Goal: Check status: Check status

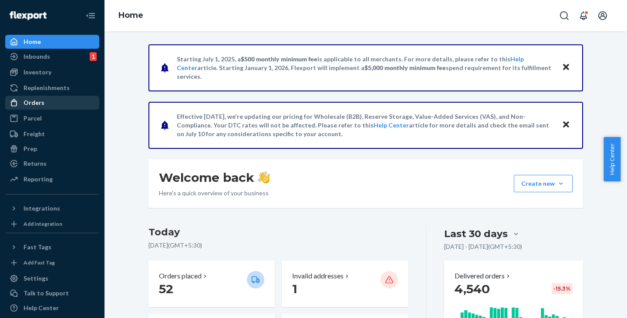
click at [41, 104] on div "Orders" at bounding box center [34, 102] width 21 height 9
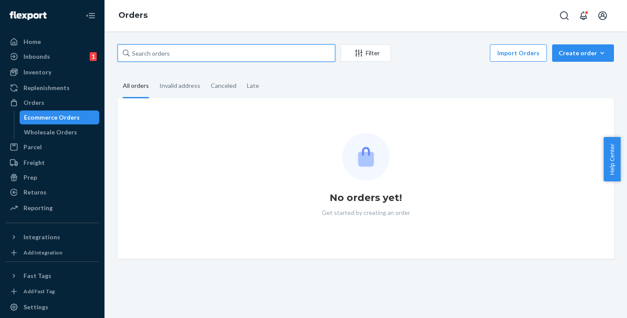
click at [174, 54] on input "text" at bounding box center [227, 52] width 218 height 17
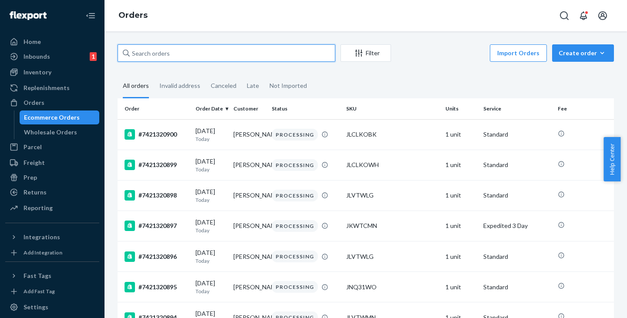
click at [150, 51] on input "text" at bounding box center [227, 52] width 218 height 17
paste input "[PERSON_NAME]"
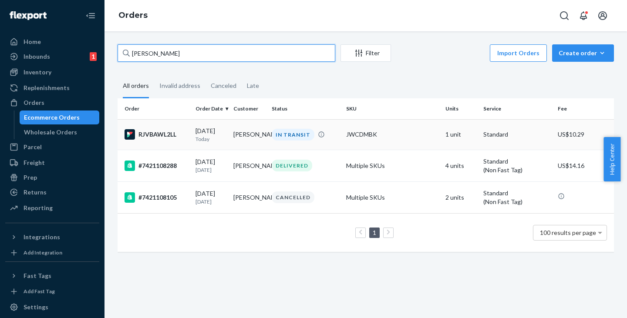
type input "[PERSON_NAME]"
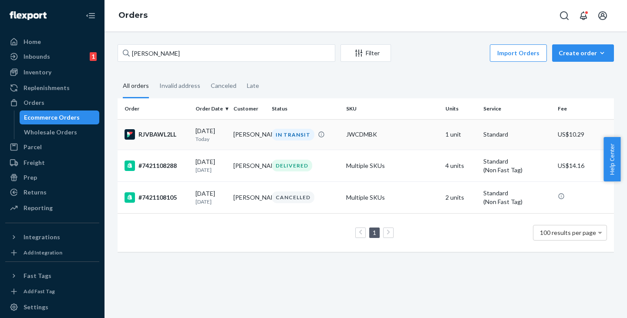
click at [243, 134] on td "[PERSON_NAME]" at bounding box center [249, 134] width 38 height 30
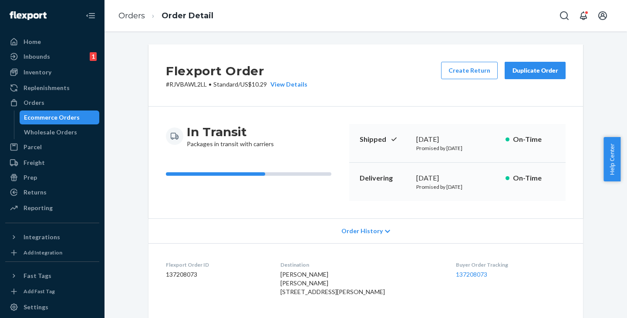
click at [179, 84] on p "# RJVBAWL2LL • Standard / US$10.29 View Details" at bounding box center [237, 84] width 142 height 9
copy p "RJVBAWL2LL"
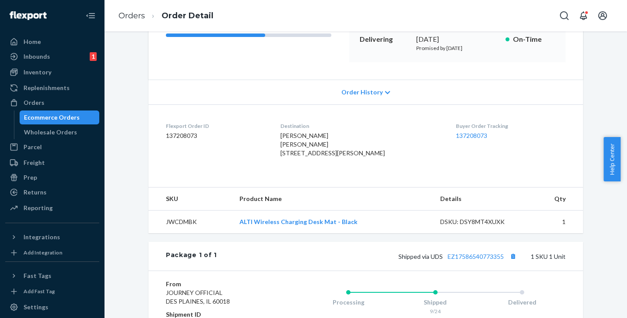
scroll to position [261, 0]
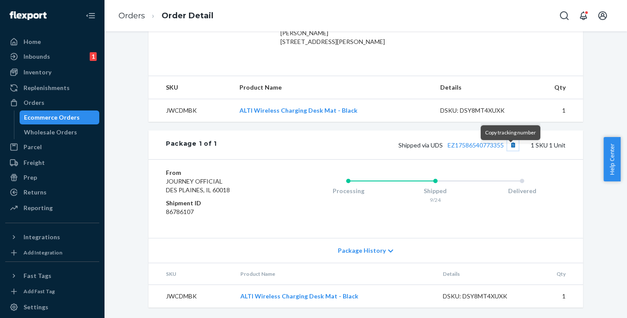
click at [510, 151] on button "Copy tracking number" at bounding box center [512, 144] width 11 height 11
click at [60, 118] on div "Ecommerce Orders" at bounding box center [52, 117] width 56 height 9
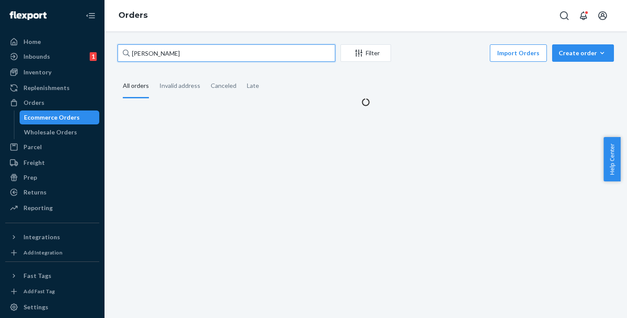
drag, startPoint x: 186, startPoint y: 53, endPoint x: 105, endPoint y: 51, distance: 81.0
click at [105, 51] on div "[PERSON_NAME] Filter Import Orders Create order Ecommerce order Removal order A…" at bounding box center [366, 174] width 523 height 287
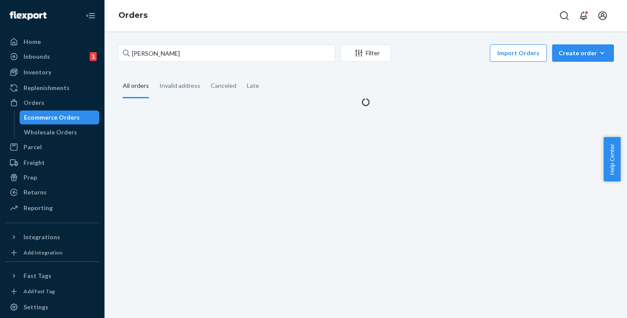
click at [105, 51] on div "[PERSON_NAME] Filter Import Orders Create order Ecommerce order Removal order A…" at bounding box center [366, 174] width 523 height 287
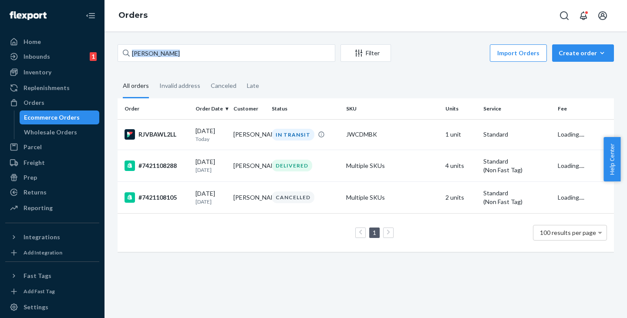
click at [105, 51] on div "[PERSON_NAME] Filter Import Orders Create order Ecommerce order Removal order A…" at bounding box center [366, 174] width 523 height 287
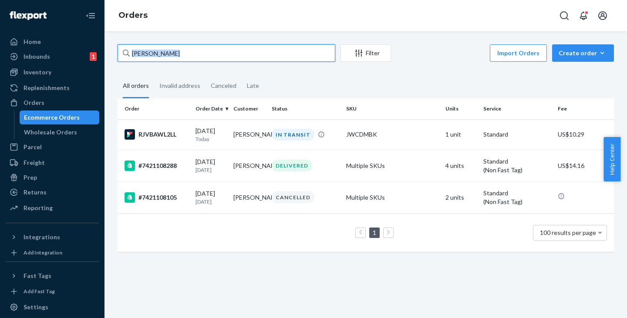
click at [213, 51] on input "[PERSON_NAME]" at bounding box center [227, 52] width 218 height 17
click at [206, 54] on input "[PERSON_NAME]" at bounding box center [227, 52] width 218 height 17
drag, startPoint x: 196, startPoint y: 58, endPoint x: 105, endPoint y: 53, distance: 90.7
click at [193, 59] on input "[PERSON_NAME]" at bounding box center [227, 52] width 218 height 17
drag, startPoint x: 187, startPoint y: 53, endPoint x: 125, endPoint y: 51, distance: 61.9
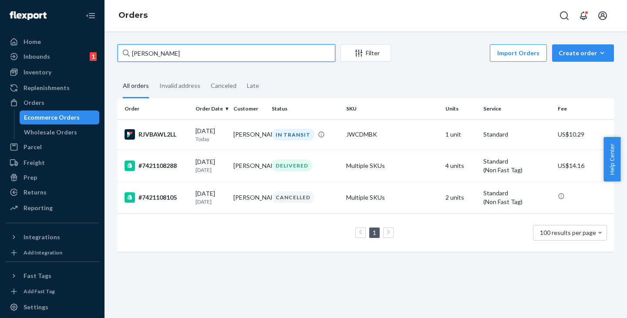
click at [125, 51] on div "[PERSON_NAME]" at bounding box center [227, 52] width 218 height 17
paste input "[PERSON_NAME]"
type input "[PERSON_NAME]"
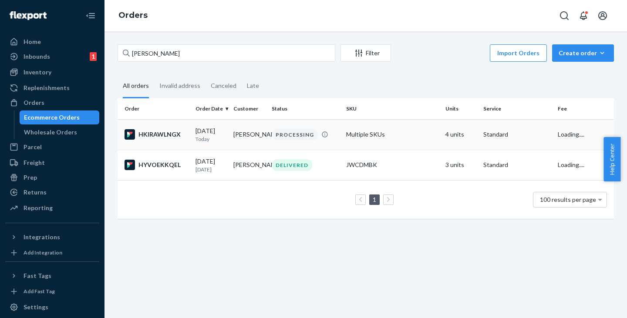
click at [243, 142] on td "[PERSON_NAME]" at bounding box center [249, 134] width 38 height 30
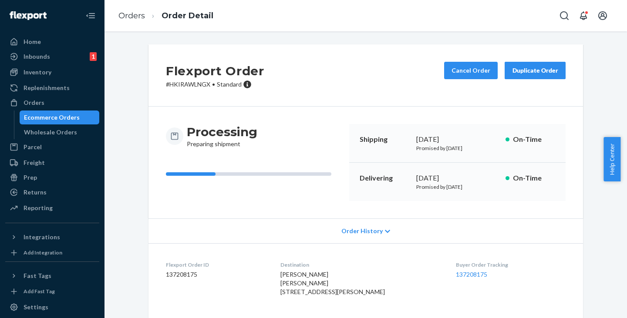
click at [183, 84] on p "# HKIRAWLNGX • Standard" at bounding box center [215, 84] width 98 height 9
copy p "HKIRAWLNGX"
click at [56, 115] on div "Ecommerce Orders" at bounding box center [52, 117] width 56 height 9
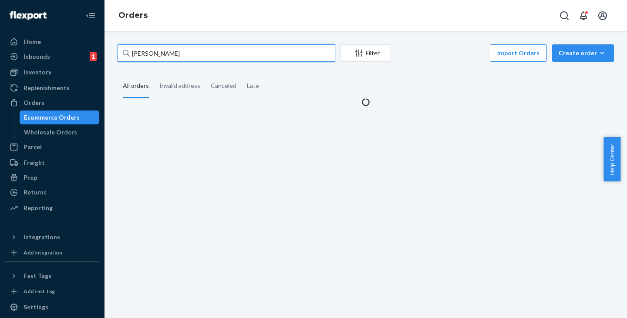
click at [189, 56] on input "[PERSON_NAME]" at bounding box center [227, 52] width 218 height 17
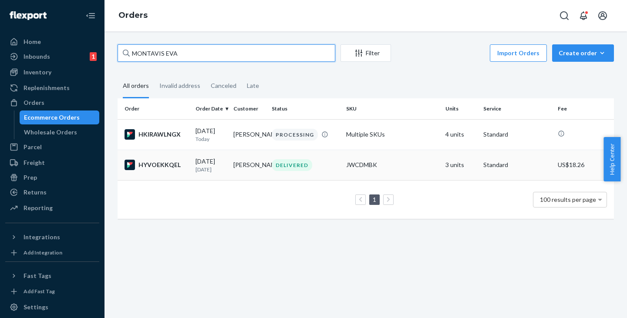
type input "MONTAVIS EVA"
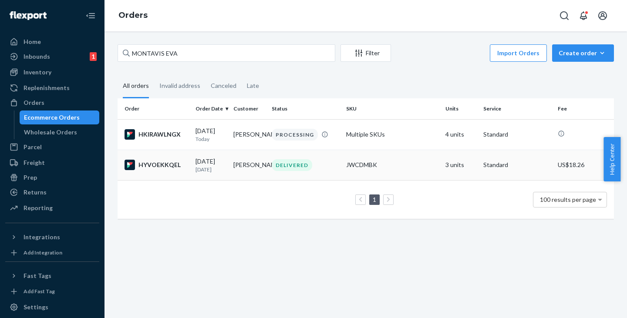
click at [248, 170] on td "[PERSON_NAME]" at bounding box center [249, 165] width 38 height 30
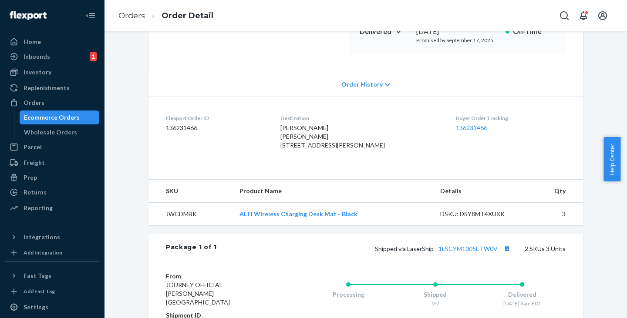
scroll to position [261, 0]
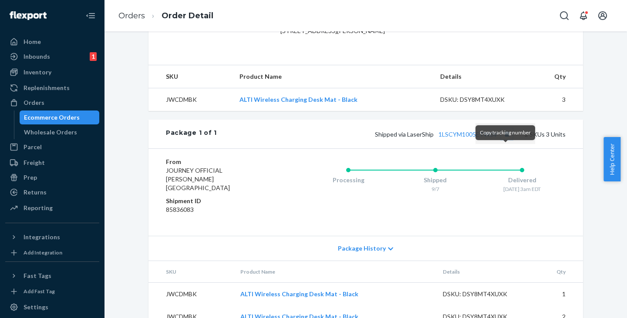
click at [506, 140] on button "Copy tracking number" at bounding box center [506, 133] width 11 height 11
click at [67, 115] on div "Ecommerce Orders" at bounding box center [52, 117] width 56 height 9
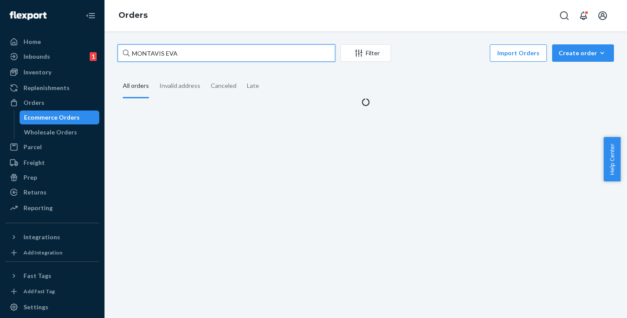
drag, startPoint x: 194, startPoint y: 52, endPoint x: 125, endPoint y: 53, distance: 68.8
click at [125, 53] on div "MONTAVIS EVA" at bounding box center [227, 52] width 218 height 17
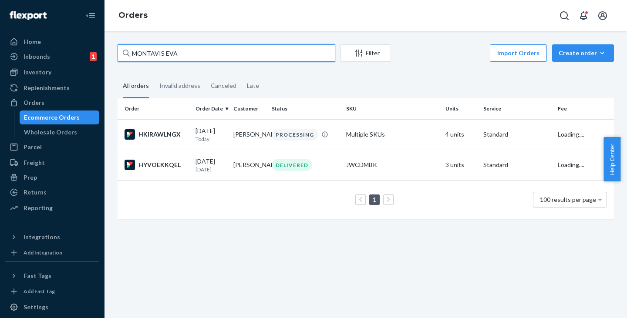
paste input "[PERSON_NAME]"
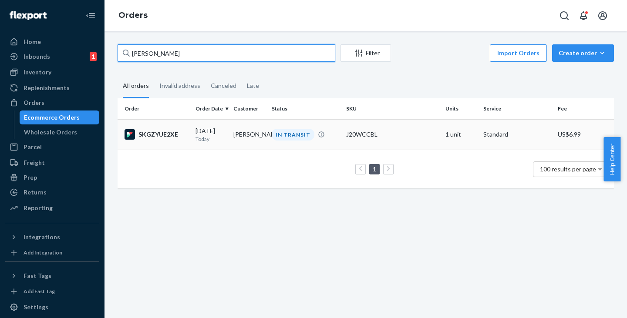
type input "[PERSON_NAME]"
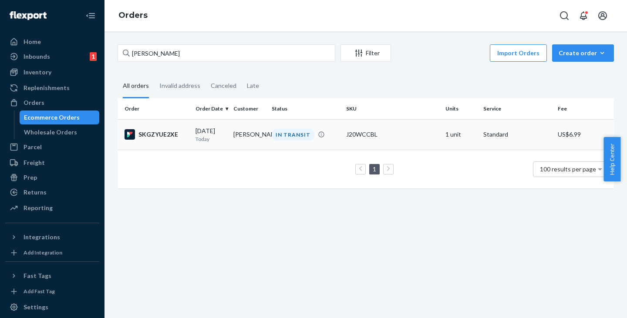
click at [239, 134] on td "[PERSON_NAME]" at bounding box center [249, 134] width 38 height 30
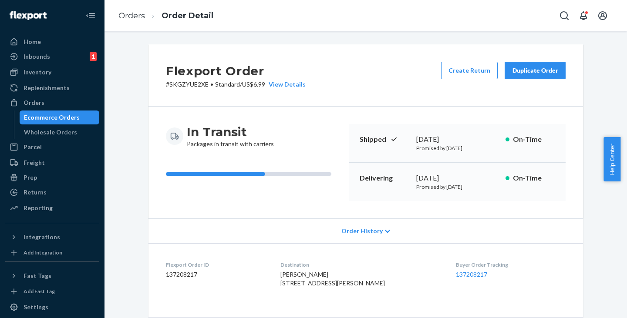
click at [189, 84] on p "# SKGZYUE2XE • Standard / US$6.99 View Details" at bounding box center [236, 84] width 140 height 9
copy p "SKGZYUE2XE"
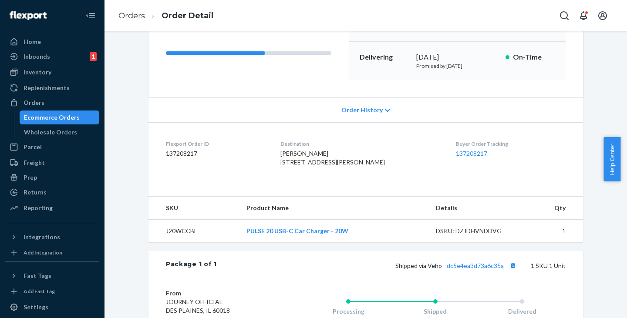
scroll to position [174, 0]
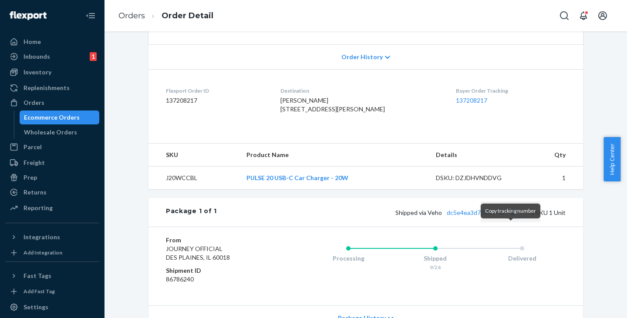
click at [510, 218] on button "Copy tracking number" at bounding box center [512, 212] width 11 height 11
drag, startPoint x: 55, startPoint y: 120, endPoint x: 102, endPoint y: 109, distance: 48.3
click at [55, 120] on div "Ecommerce Orders" at bounding box center [52, 117] width 56 height 9
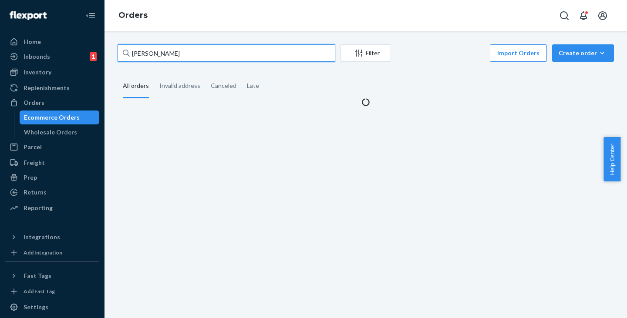
drag, startPoint x: 190, startPoint y: 57, endPoint x: 123, endPoint y: 54, distance: 67.2
click at [123, 54] on div "[PERSON_NAME]" at bounding box center [227, 52] width 218 height 17
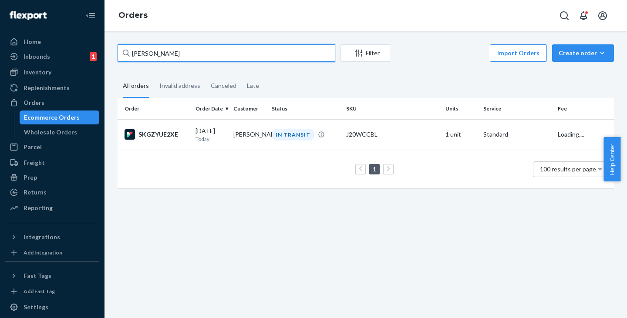
paste input "[PERSON_NAME]"
type input "[PERSON_NAME]"
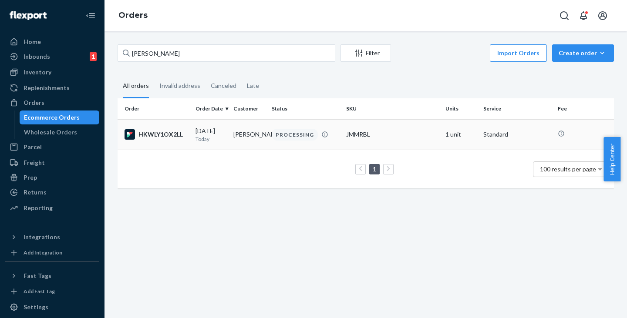
click at [250, 135] on td "[PERSON_NAME]" at bounding box center [249, 134] width 38 height 30
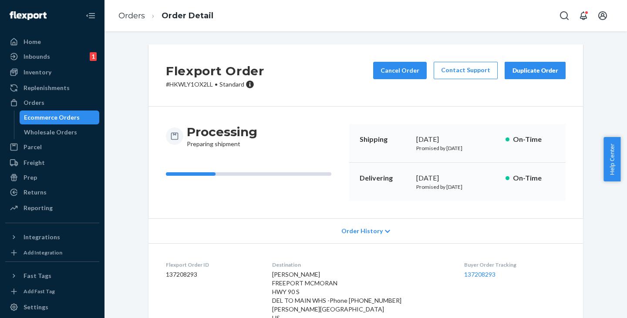
click at [193, 83] on p "# HKWLY1OX2LL • Standard" at bounding box center [215, 84] width 98 height 9
copy p "HKWLY1OX2LL"
click at [59, 112] on div "Ecommerce Orders" at bounding box center [59, 117] width 78 height 12
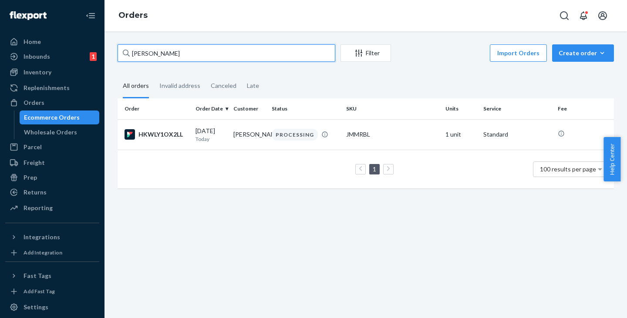
drag, startPoint x: 223, startPoint y: 49, endPoint x: 158, endPoint y: 59, distance: 66.5
click at [158, 59] on input "[PERSON_NAME]" at bounding box center [227, 52] width 218 height 17
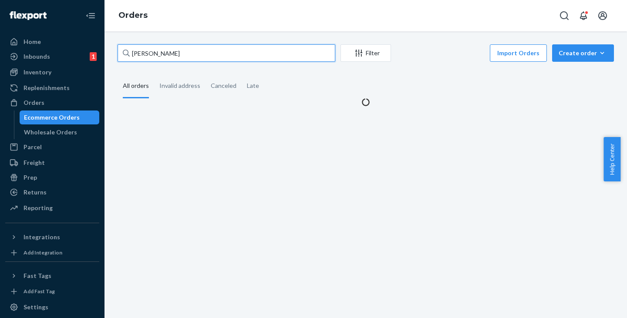
type input "[PERSON_NAME]"
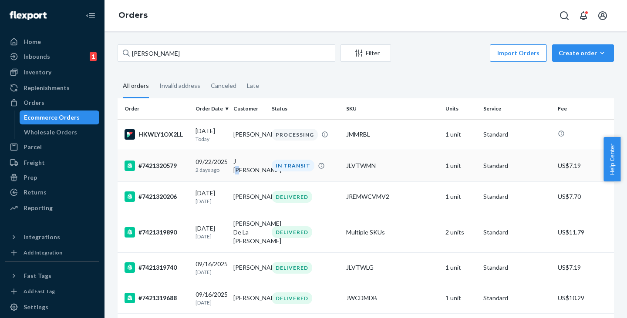
click at [243, 165] on td "J [PERSON_NAME]" at bounding box center [249, 166] width 38 height 32
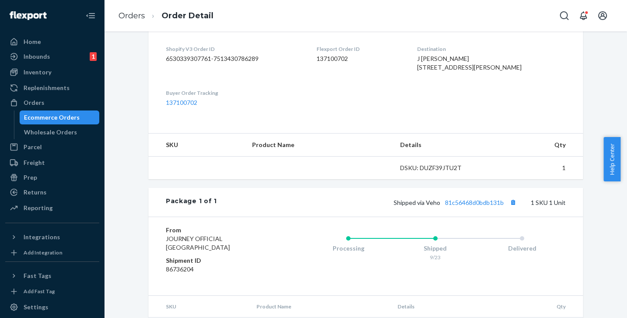
scroll to position [218, 0]
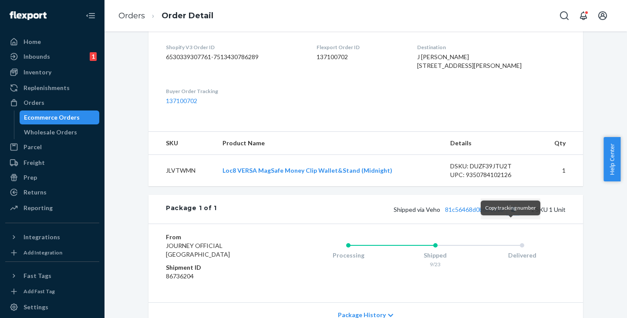
click at [510, 215] on button "Copy tracking number" at bounding box center [512, 209] width 11 height 11
click at [44, 111] on div "Ecommerce Orders" at bounding box center [59, 117] width 78 height 12
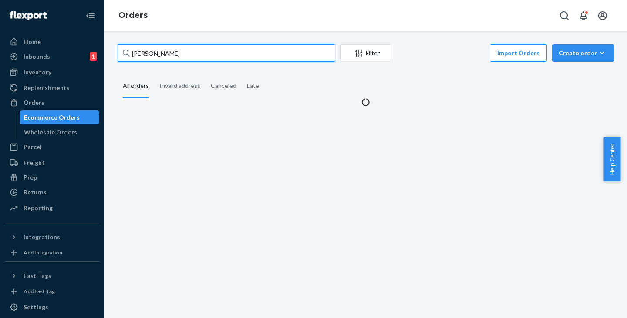
drag, startPoint x: 173, startPoint y: 51, endPoint x: 118, endPoint y: 54, distance: 55.0
click at [118, 54] on input "[PERSON_NAME]" at bounding box center [227, 52] width 218 height 17
paste input "[PERSON_NAME]"
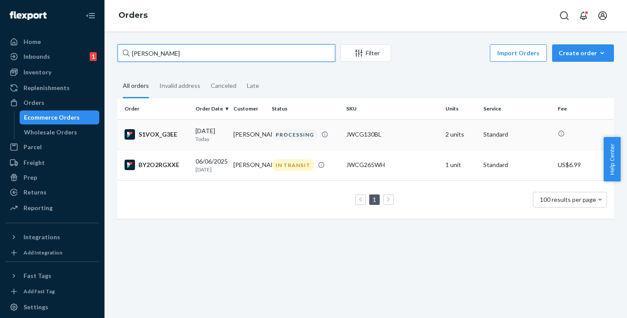
type input "[PERSON_NAME]"
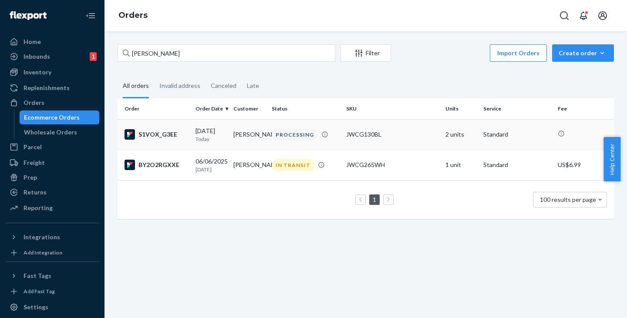
click at [218, 136] on p "Today" at bounding box center [211, 138] width 31 height 7
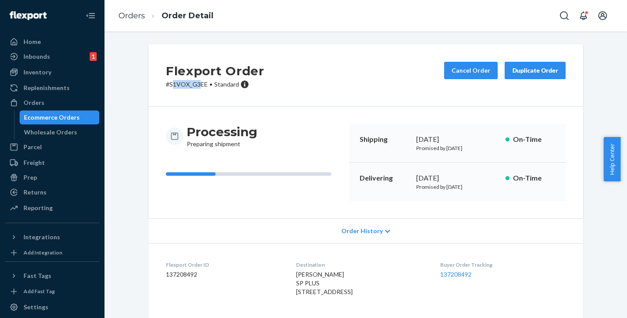
drag, startPoint x: 168, startPoint y: 85, endPoint x: 196, endPoint y: 85, distance: 27.4
click at [196, 85] on p "# S1VOX_G3EE • Standard" at bounding box center [215, 84] width 98 height 9
click at [189, 95] on div "Flexport Order # S1VOX_G3EE • Standard Cancel Order Duplicate Order" at bounding box center [366, 75] width 435 height 62
drag, startPoint x: 166, startPoint y: 84, endPoint x: 204, endPoint y: 82, distance: 37.5
click at [204, 82] on p "# S1VOX_G3EE • Standard" at bounding box center [215, 84] width 98 height 9
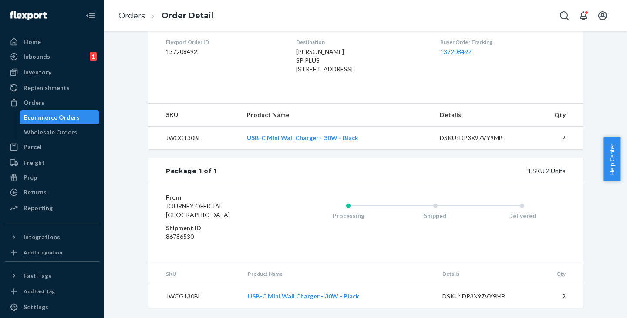
scroll to position [240, 0]
click at [71, 115] on div "Ecommerce Orders" at bounding box center [52, 117] width 56 height 9
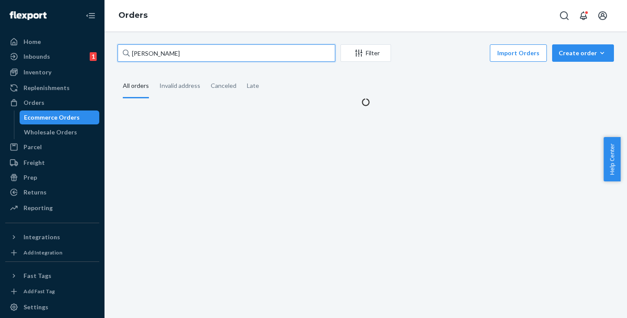
click at [183, 51] on input "[PERSON_NAME]" at bounding box center [227, 52] width 218 height 17
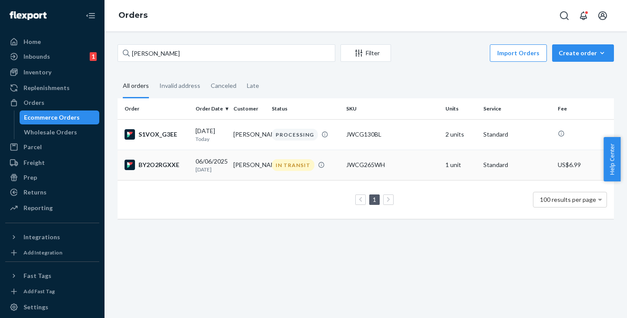
click at [226, 155] on td "[DATE] [DATE]" at bounding box center [211, 165] width 38 height 30
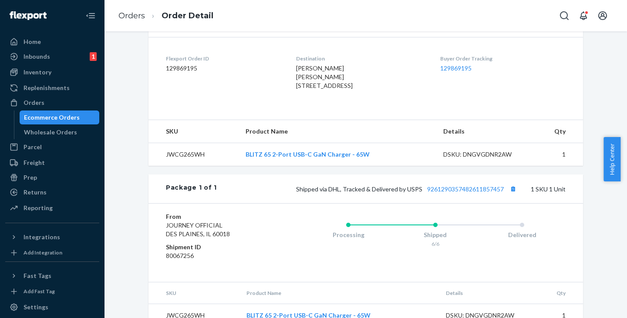
scroll to position [278, 0]
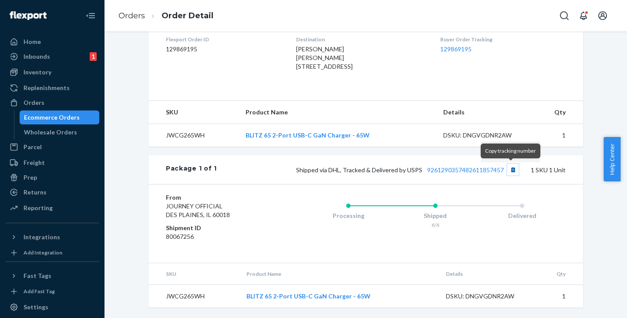
click at [512, 172] on button "Copy tracking number" at bounding box center [512, 169] width 11 height 11
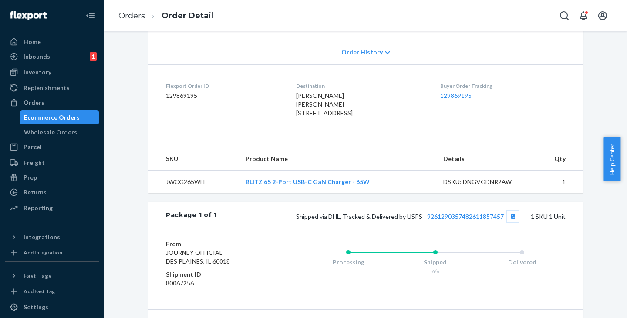
scroll to position [147, 0]
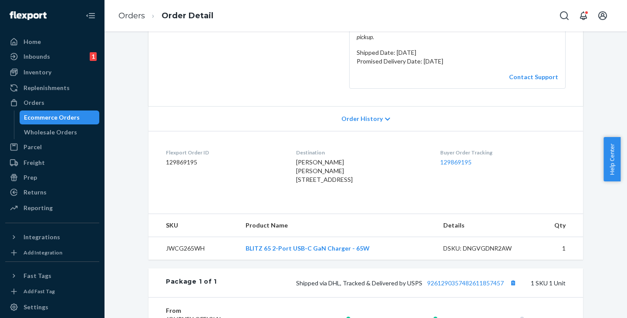
click at [52, 116] on div "Ecommerce Orders" at bounding box center [52, 117] width 56 height 9
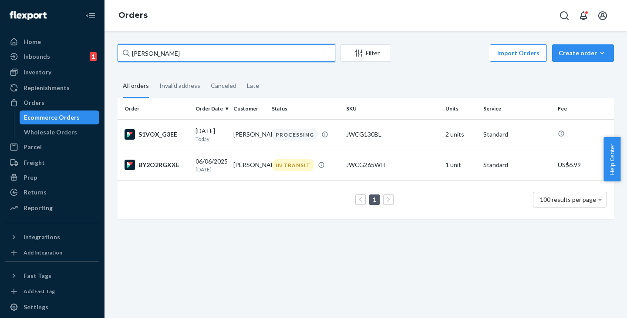
drag, startPoint x: 190, startPoint y: 51, endPoint x: 116, endPoint y: 49, distance: 74.1
click at [116, 49] on div "[PERSON_NAME] Filter Import Orders Create order Ecommerce order Removal order A…" at bounding box center [366, 135] width 510 height 183
paste input "[PERSON_NAME]"
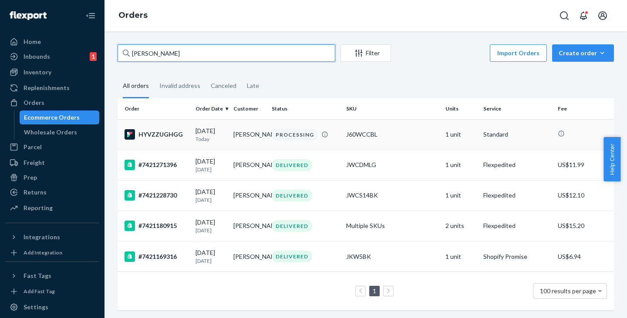
type input "[PERSON_NAME]"
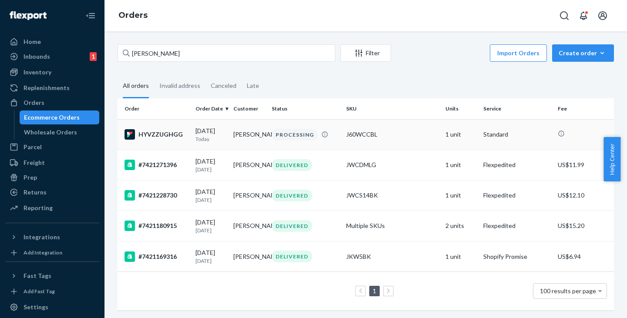
drag, startPoint x: 187, startPoint y: 136, endPoint x: 181, endPoint y: 135, distance: 5.7
click at [181, 135] on div "HYVZZUGHGG" at bounding box center [157, 134] width 64 height 10
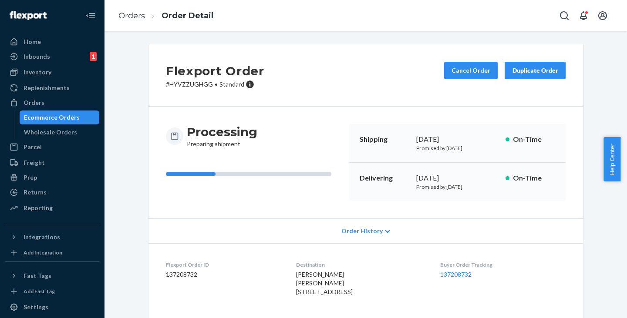
click at [189, 87] on p "# HYVZZUGHGG • Standard" at bounding box center [215, 84] width 98 height 9
copy p "HYVZZUGHGG"
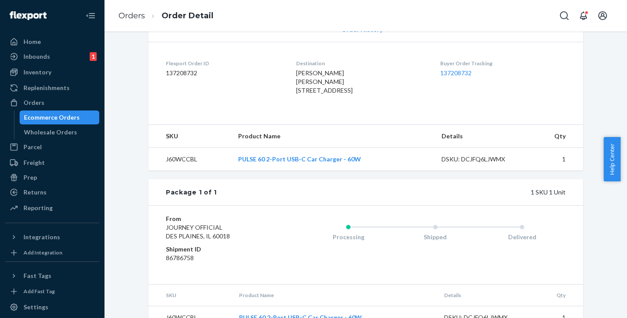
scroll to position [249, 0]
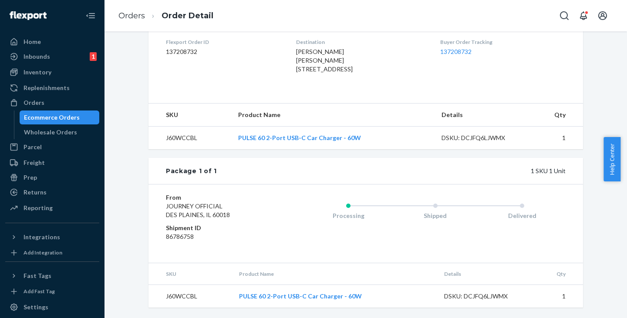
click at [63, 117] on div "Ecommerce Orders" at bounding box center [52, 117] width 56 height 9
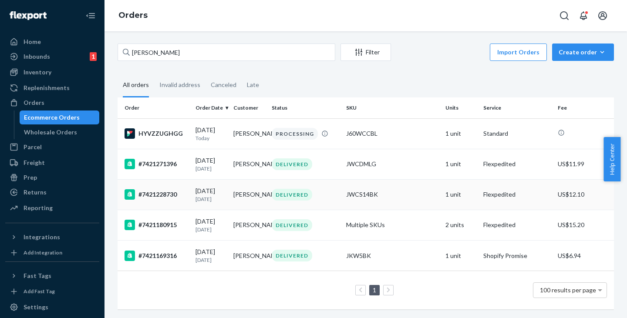
scroll to position [32, 0]
click at [248, 245] on td "[PERSON_NAME]" at bounding box center [249, 256] width 38 height 30
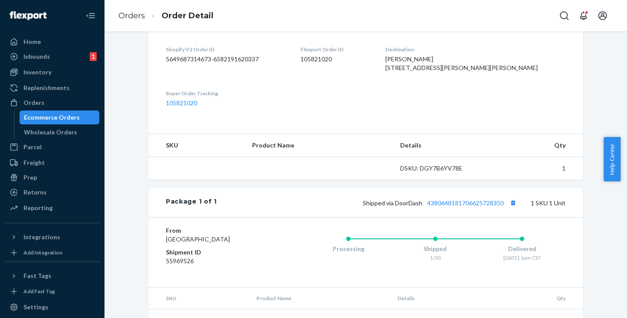
scroll to position [218, 0]
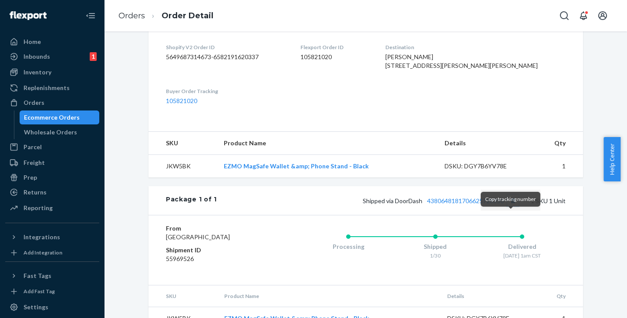
click at [512, 206] on button "Copy tracking number" at bounding box center [512, 200] width 11 height 11
drag, startPoint x: 53, startPoint y: 116, endPoint x: 84, endPoint y: 115, distance: 30.5
click at [53, 116] on div "Ecommerce Orders" at bounding box center [52, 117] width 56 height 9
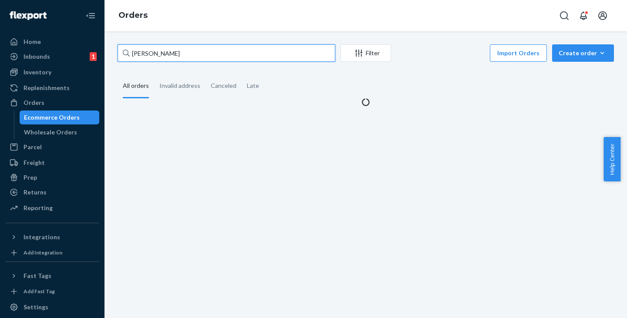
drag, startPoint x: 176, startPoint y: 55, endPoint x: 109, endPoint y: 53, distance: 67.1
click at [109, 53] on div "[PERSON_NAME] Filter Import Orders Create order Ecommerce order Removal order A…" at bounding box center [366, 174] width 523 height 287
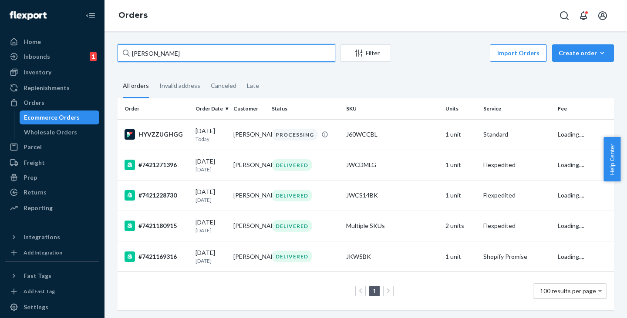
paste input "[PERSON_NAME]"
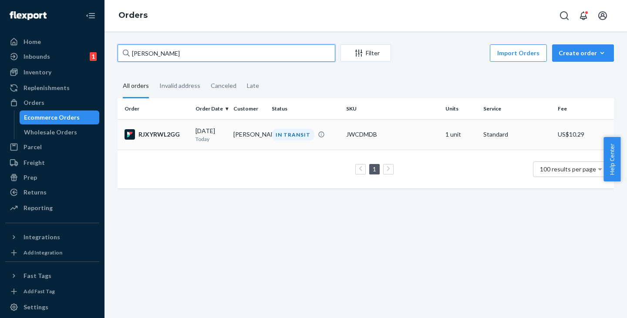
type input "[PERSON_NAME]"
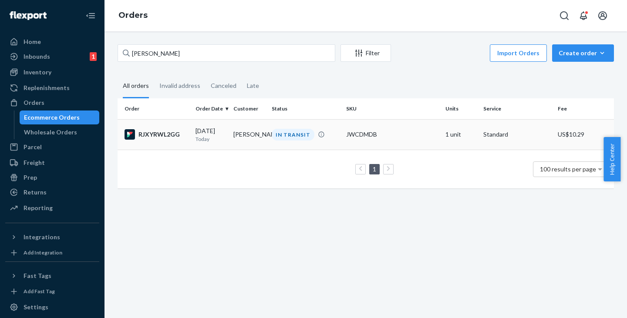
click at [244, 137] on td "[PERSON_NAME]" at bounding box center [249, 134] width 38 height 30
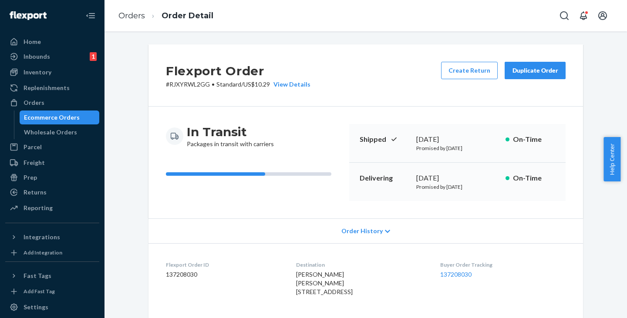
click at [185, 86] on p "# RJXYRWL2GG • Standard / US$10.29 View Details" at bounding box center [238, 84] width 145 height 9
click at [186, 86] on p "# RJXYRWL2GG • Standard / US$10.29 View Details" at bounding box center [238, 84] width 145 height 9
click at [188, 83] on p "# RJXYRWL2GG • Standard / US$10.29 View Details" at bounding box center [238, 84] width 145 height 9
copy p "RJXYRWL2GG"
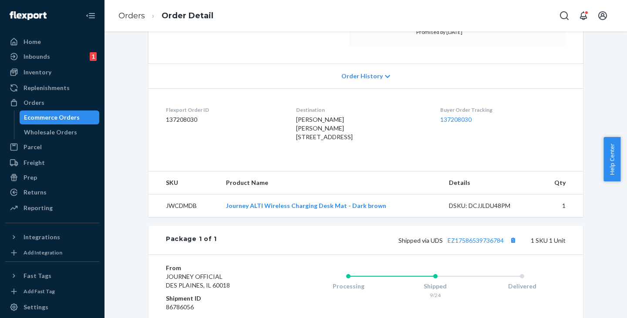
scroll to position [261, 0]
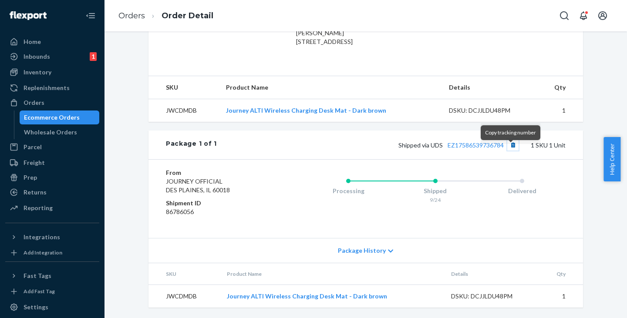
click at [510, 151] on button "Copy tracking number" at bounding box center [512, 144] width 11 height 11
